Goal: Check status: Check status

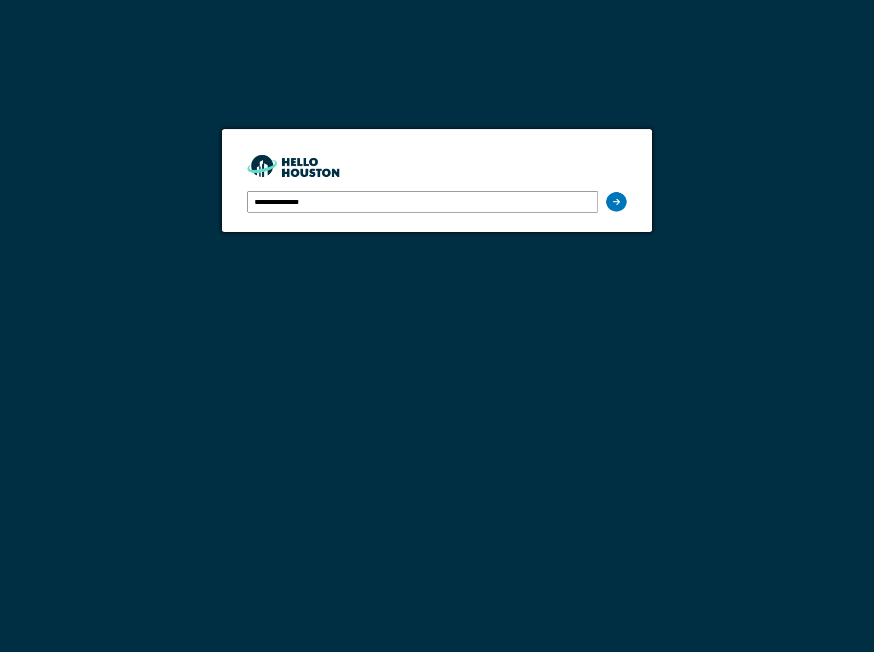
click at [380, 193] on input "**********" at bounding box center [422, 201] width 350 height 21
click at [620, 200] on icon at bounding box center [616, 202] width 7 height 8
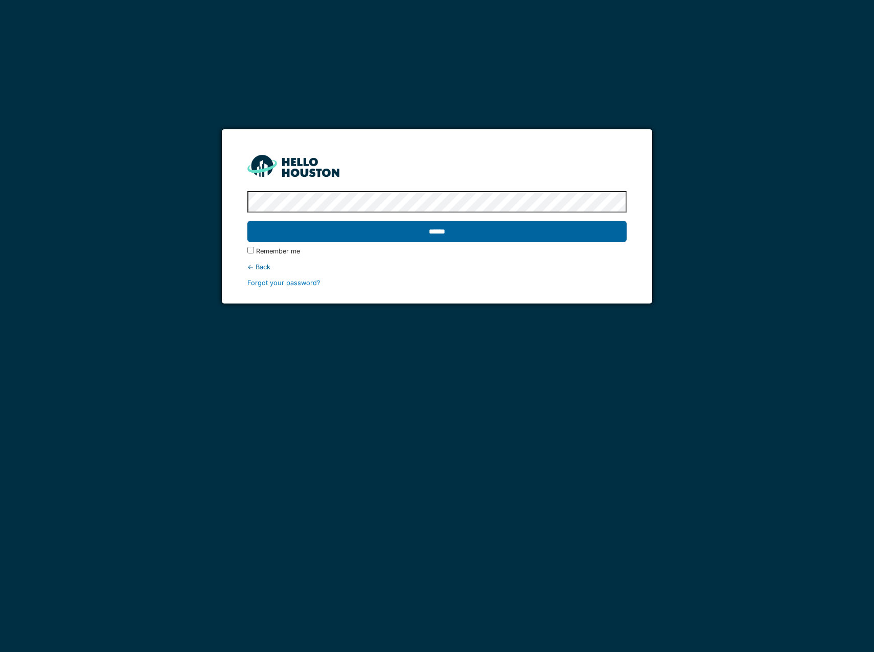
click at [448, 227] on input "******" at bounding box center [436, 231] width 379 height 21
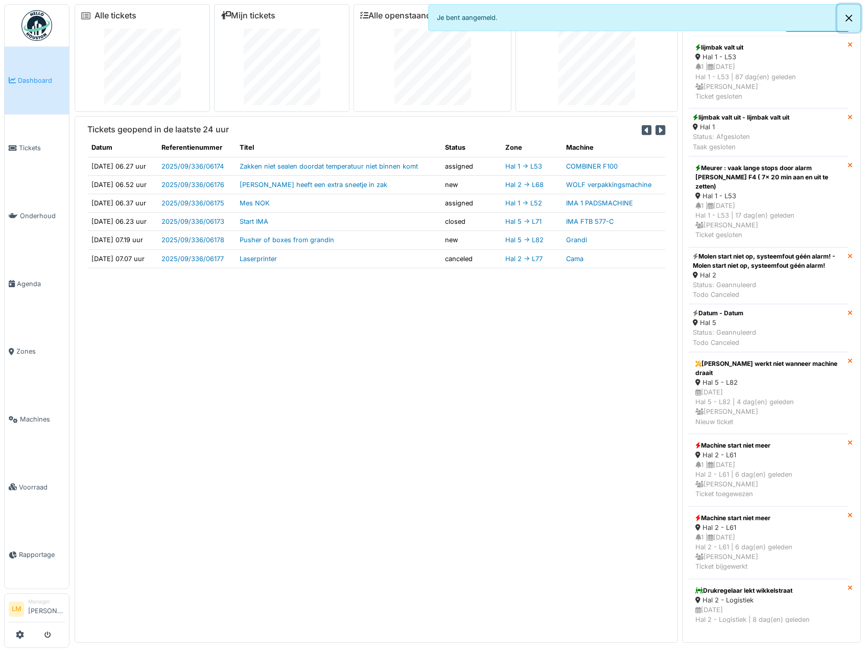
click at [850, 15] on button "Close" at bounding box center [848, 18] width 23 height 27
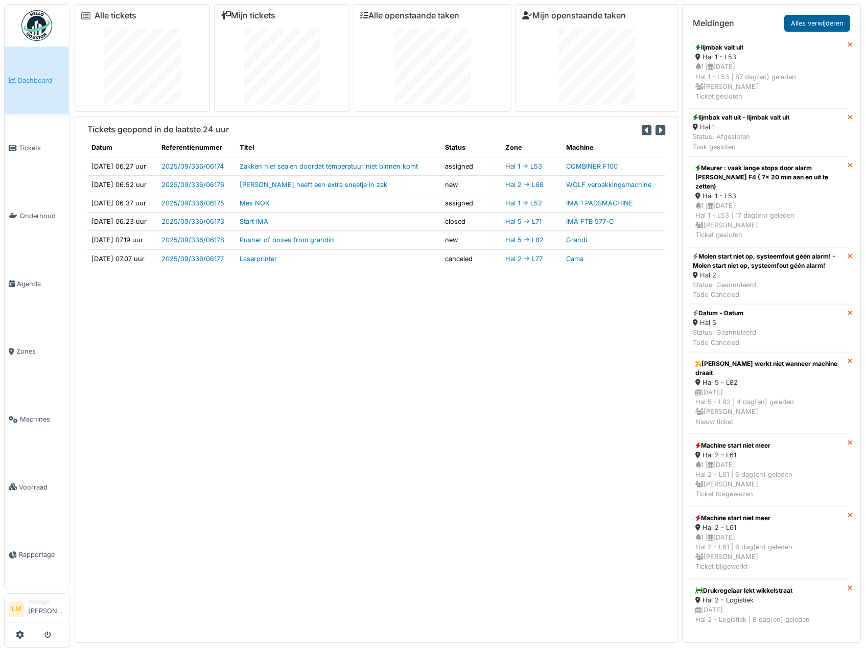
click at [834, 21] on link "Alles verwijderen" at bounding box center [817, 23] width 66 height 17
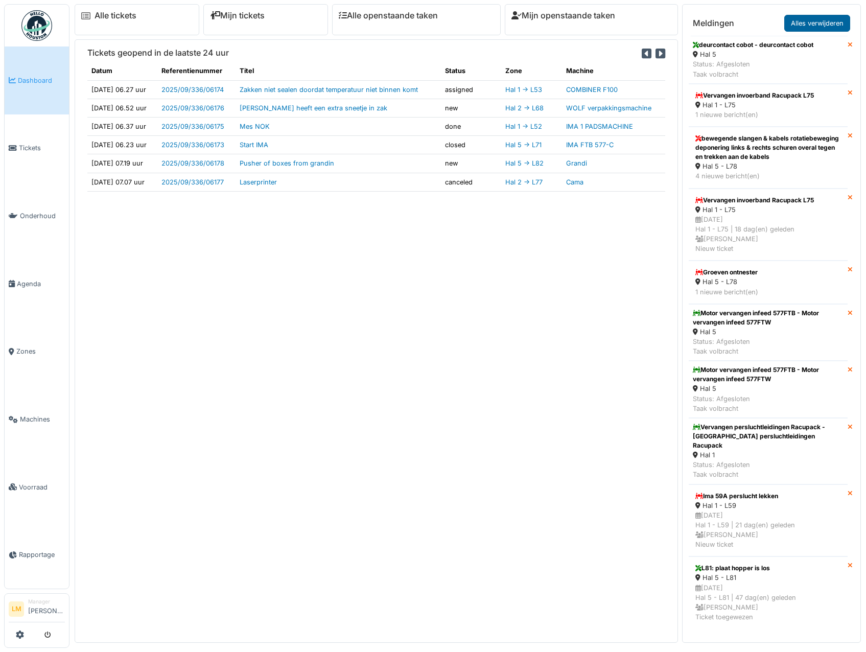
click at [824, 30] on link "Alles verwijderen" at bounding box center [817, 23] width 66 height 17
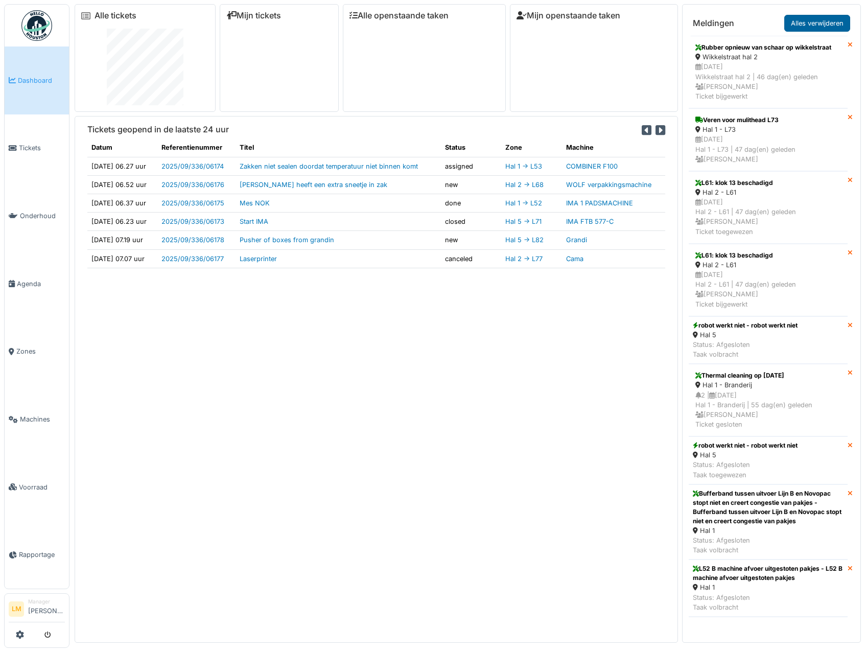
click at [824, 26] on link "Alles verwijderen" at bounding box center [817, 23] width 66 height 17
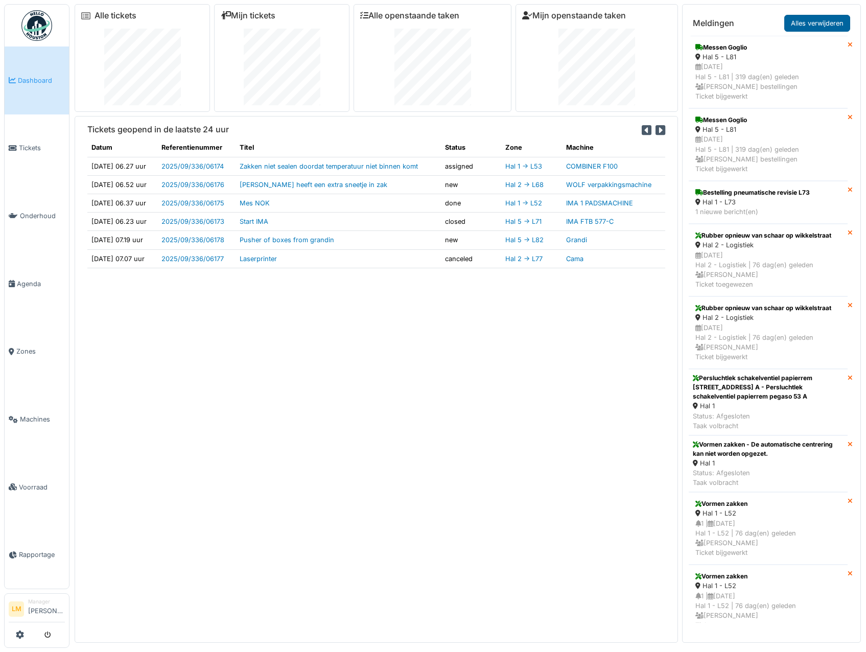
click at [818, 20] on link "Alles verwijderen" at bounding box center [817, 23] width 66 height 17
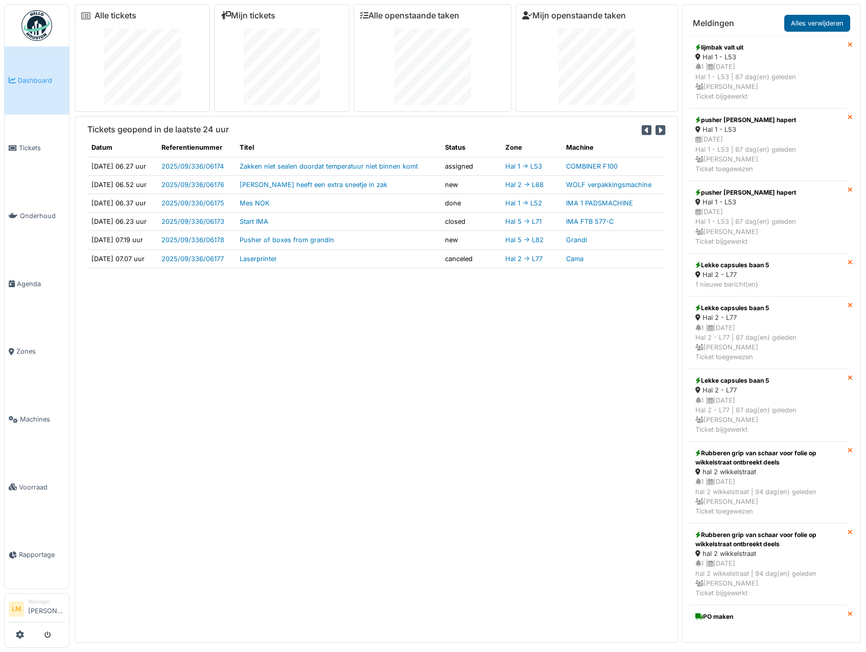
click at [828, 19] on link "Alles verwijderen" at bounding box center [817, 23] width 66 height 17
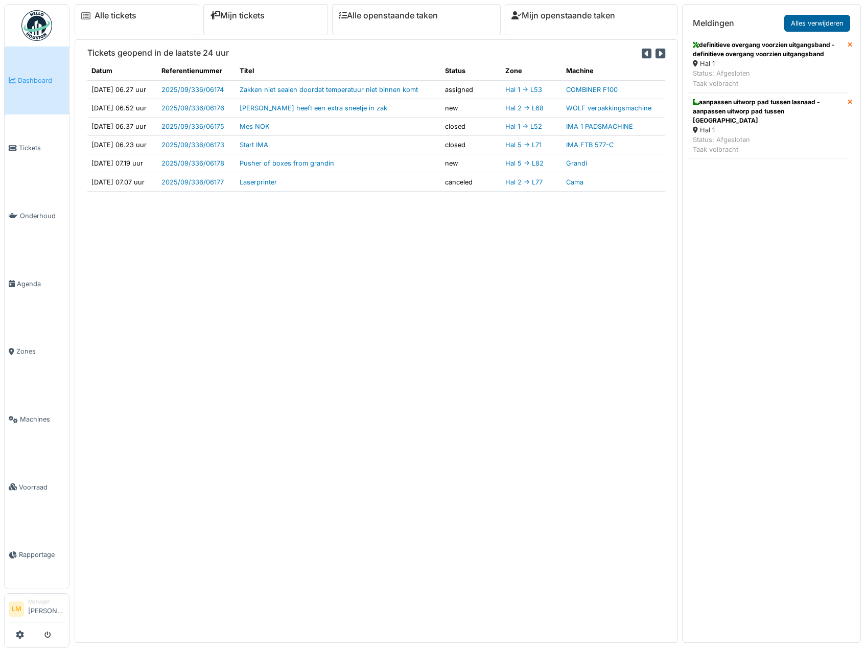
click at [815, 28] on link "Alles verwijderen" at bounding box center [817, 23] width 66 height 17
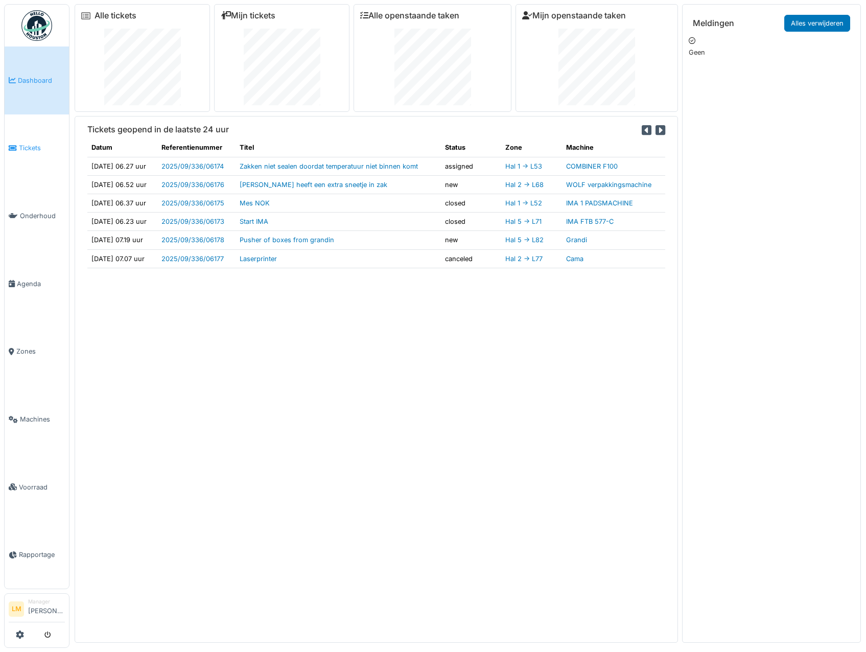
click at [27, 154] on link "Tickets" at bounding box center [37, 148] width 64 height 68
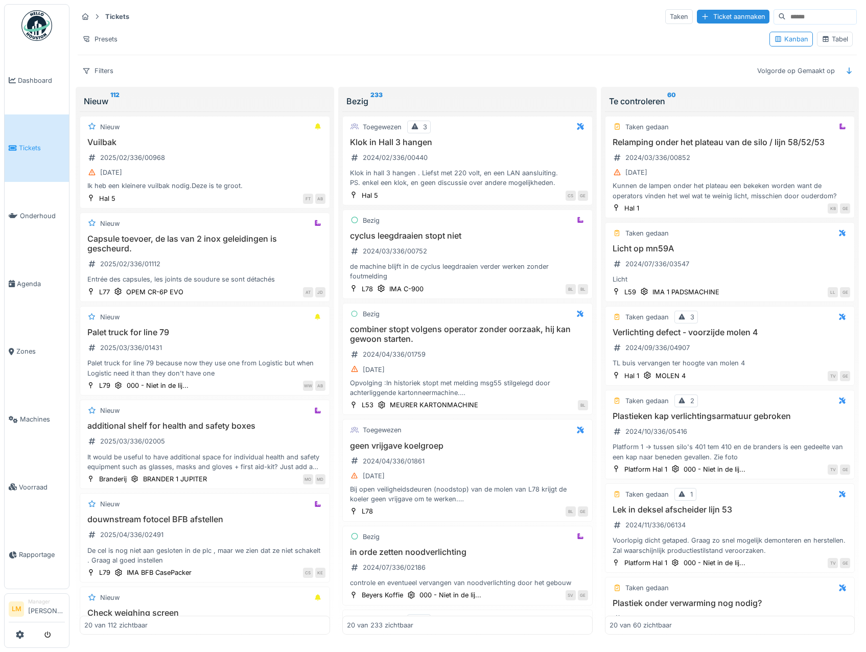
click at [833, 41] on div "Tabel" at bounding box center [835, 39] width 27 height 10
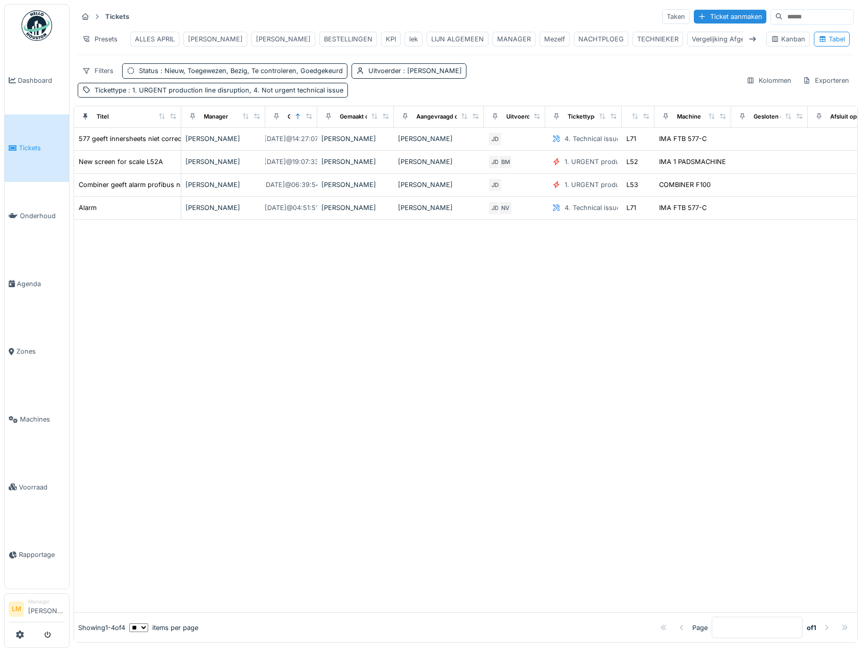
click at [324, 37] on div "BESTELLINGEN" at bounding box center [348, 39] width 49 height 10
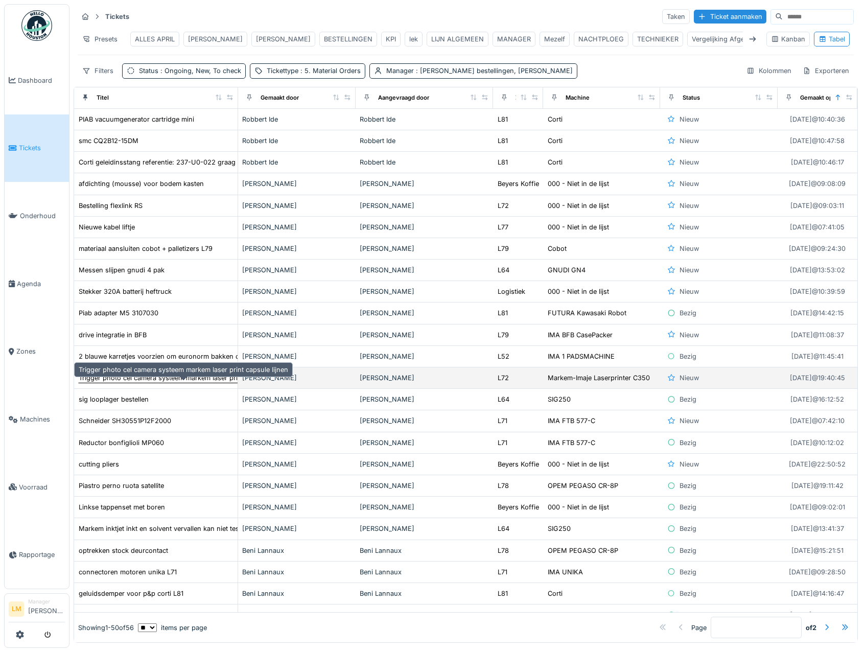
click at [172, 383] on div "Trigger photo cel camera systeem markem laser print capsule lijnen" at bounding box center [183, 378] width 209 height 10
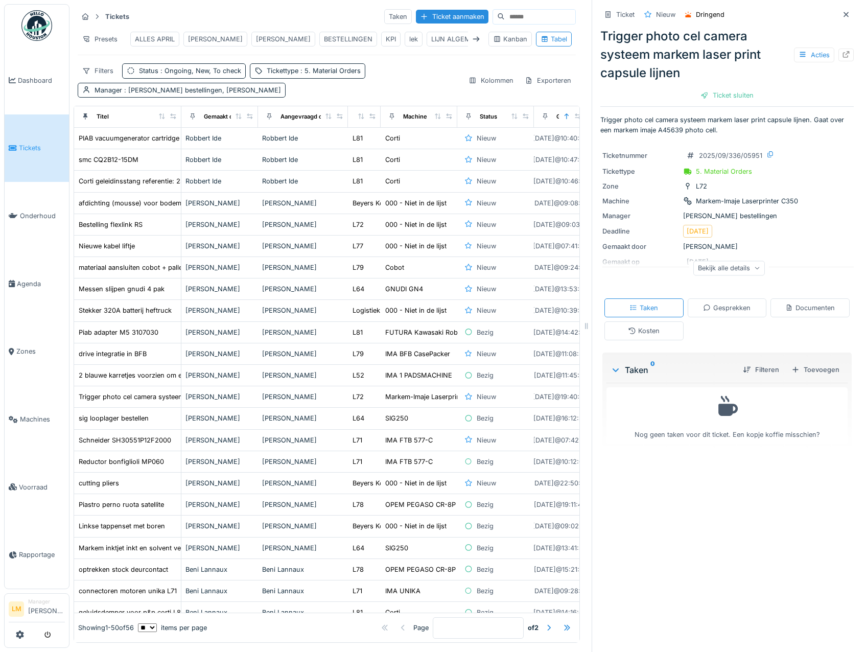
click at [717, 273] on div "Bekijk alle details" at bounding box center [729, 268] width 72 height 15
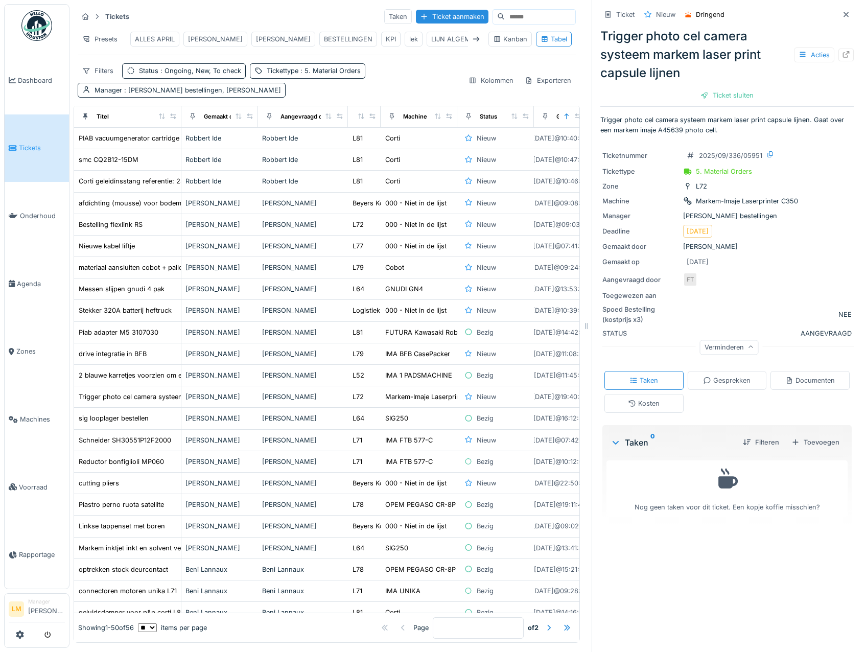
click at [707, 344] on div "Verminderen" at bounding box center [729, 347] width 59 height 15
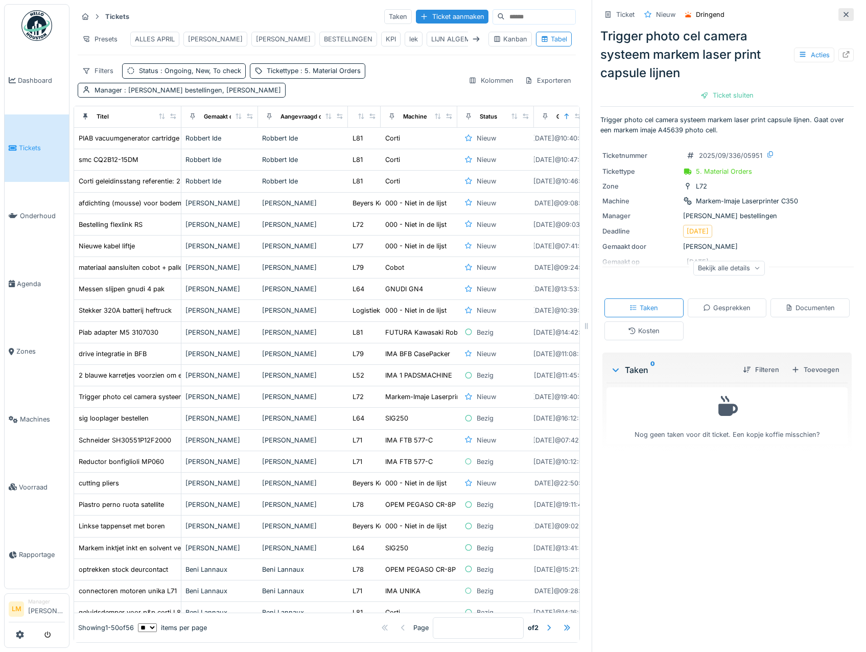
click at [838, 12] on div at bounding box center [845, 14] width 15 height 13
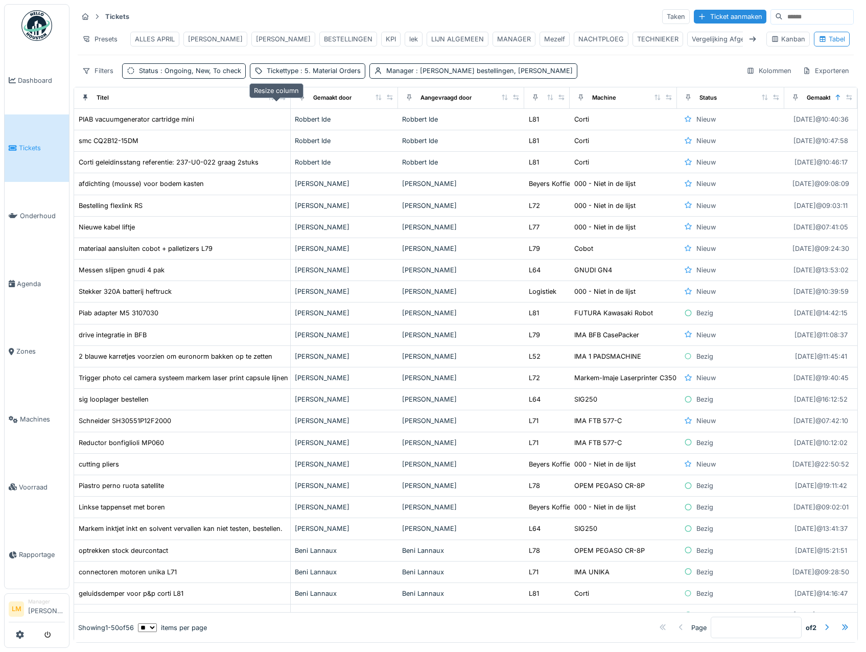
drag, startPoint x: 227, startPoint y: 103, endPoint x: 274, endPoint y: 103, distance: 47.5
click at [279, 100] on icon at bounding box center [282, 98] width 7 height 6
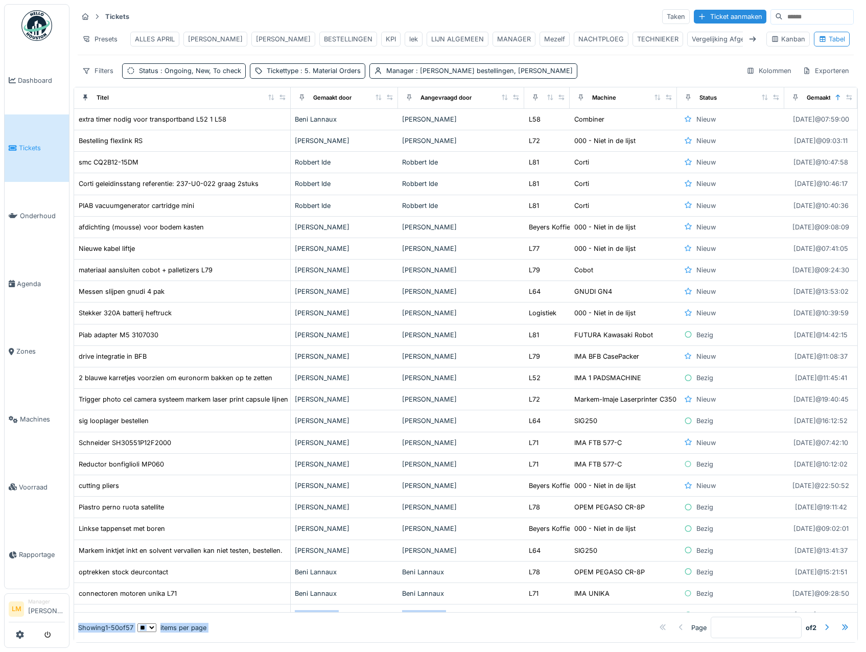
drag, startPoint x: 537, startPoint y: 595, endPoint x: 548, endPoint y: 631, distance: 37.7
click at [548, 631] on div "Titel Gemaakt door Aangevraagd door Zone Machine Status Gemaakt op extra timer …" at bounding box center [466, 365] width 784 height 556
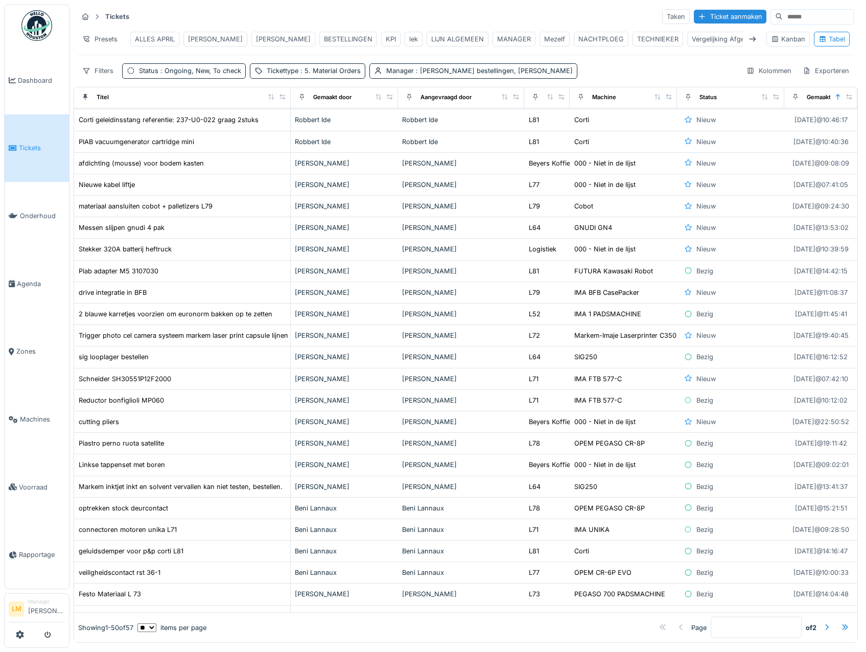
click at [404, 617] on div "Page * of 2" at bounding box center [529, 627] width 647 height 21
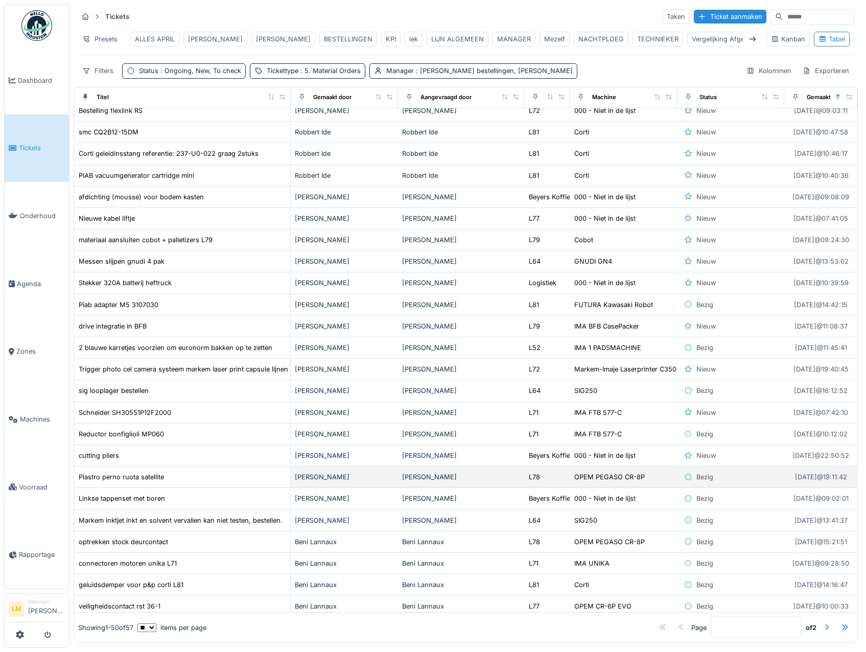
scroll to position [0, 0]
